Goal: Find specific page/section

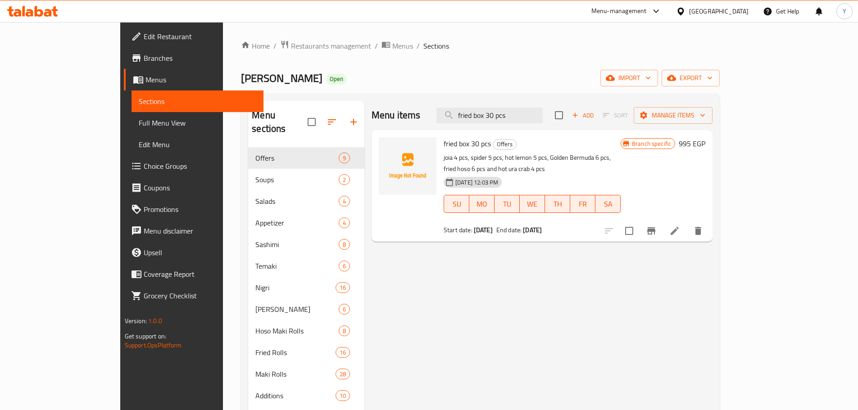
click at [273, 39] on div "Home / Restaurants management / Menus / Sections Joia Sushi Open import export …" at bounding box center [480, 279] width 515 height 514
click at [291, 45] on span "Restaurants management" at bounding box center [331, 46] width 80 height 11
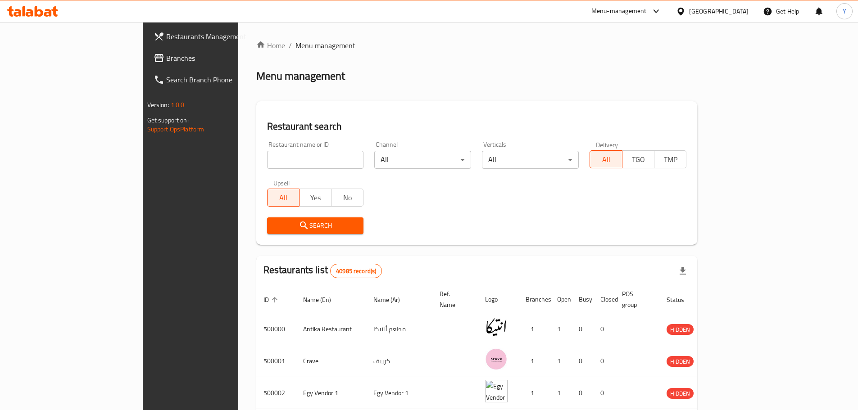
click at [267, 154] on input "search" at bounding box center [315, 160] width 97 height 18
paste input "698339"
type input "698339"
click button "Search" at bounding box center [315, 226] width 97 height 17
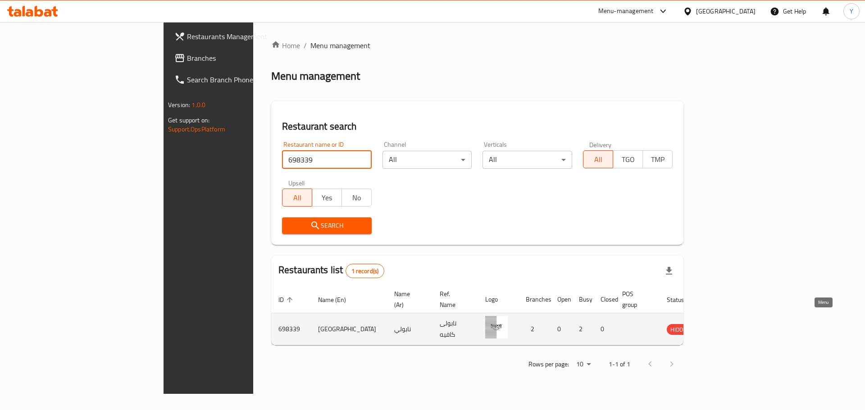
click at [724, 326] on icon "enhanced table" at bounding box center [719, 330] width 10 height 8
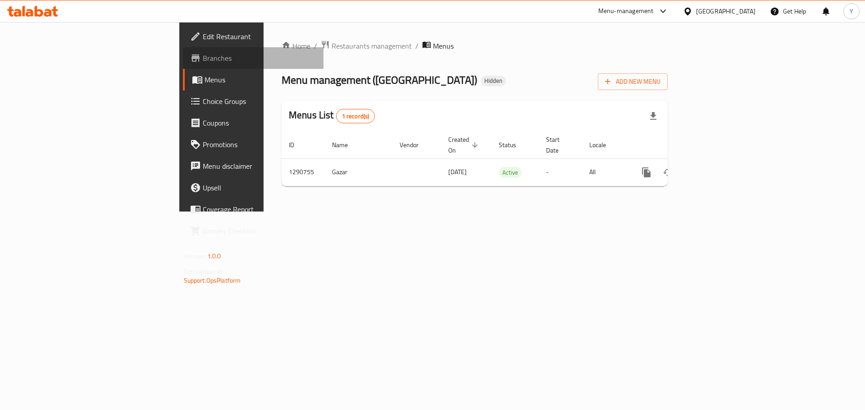
click at [203, 61] on span "Branches" at bounding box center [260, 58] width 114 height 11
